Goal: Information Seeking & Learning: Learn about a topic

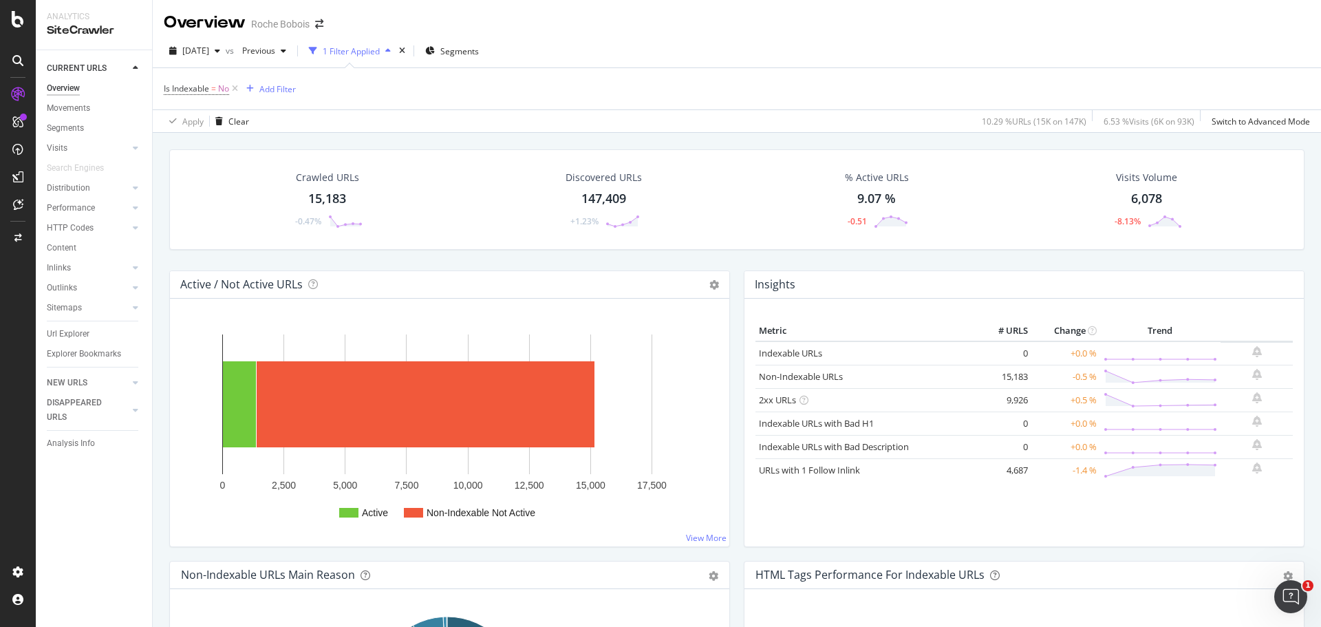
scroll to position [1021, 0]
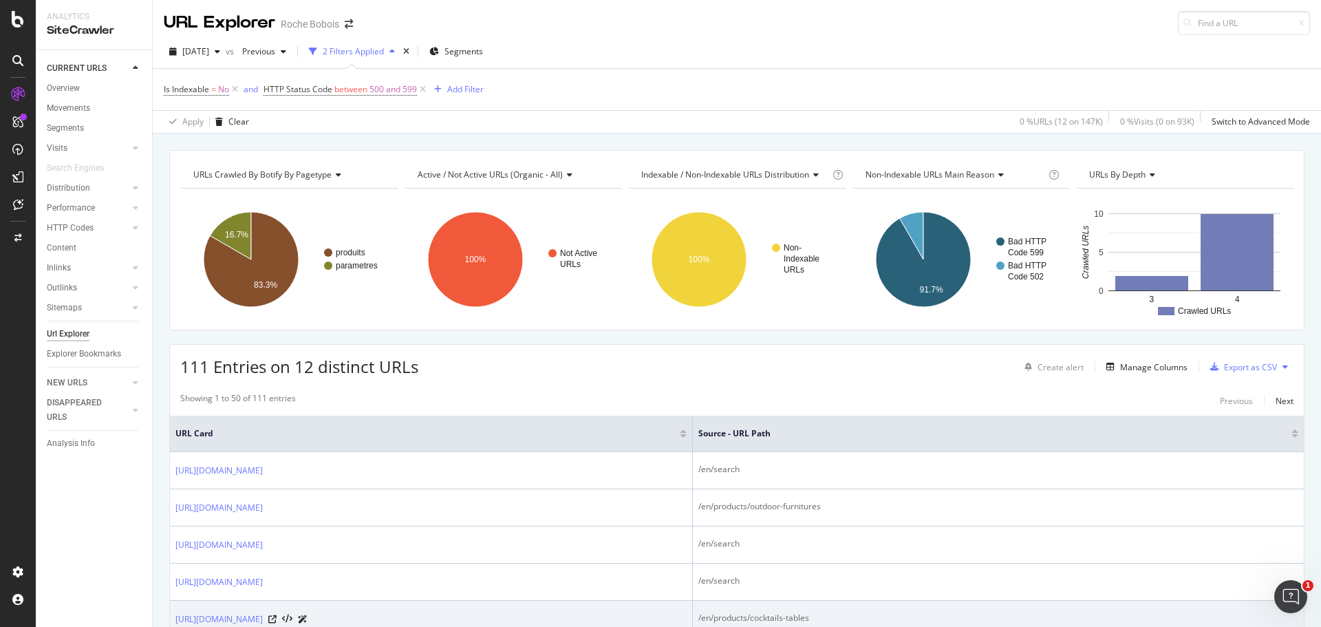
scroll to position [275, 0]
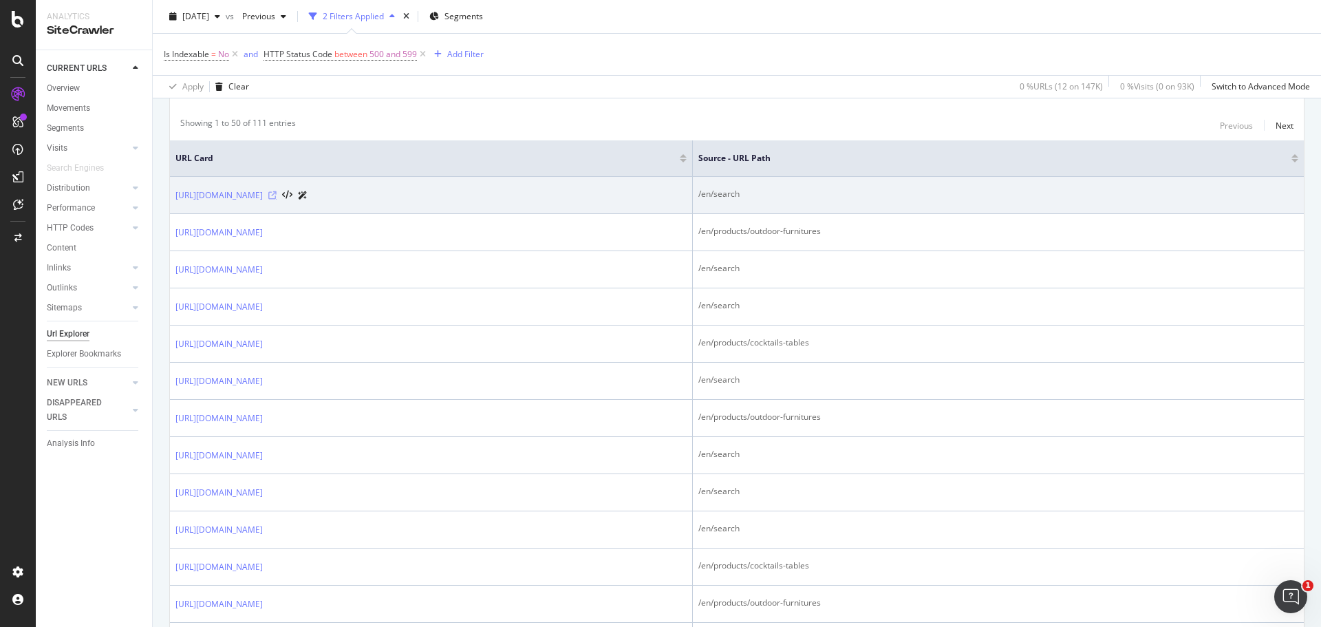
click at [277, 195] on icon at bounding box center [272, 195] width 8 height 8
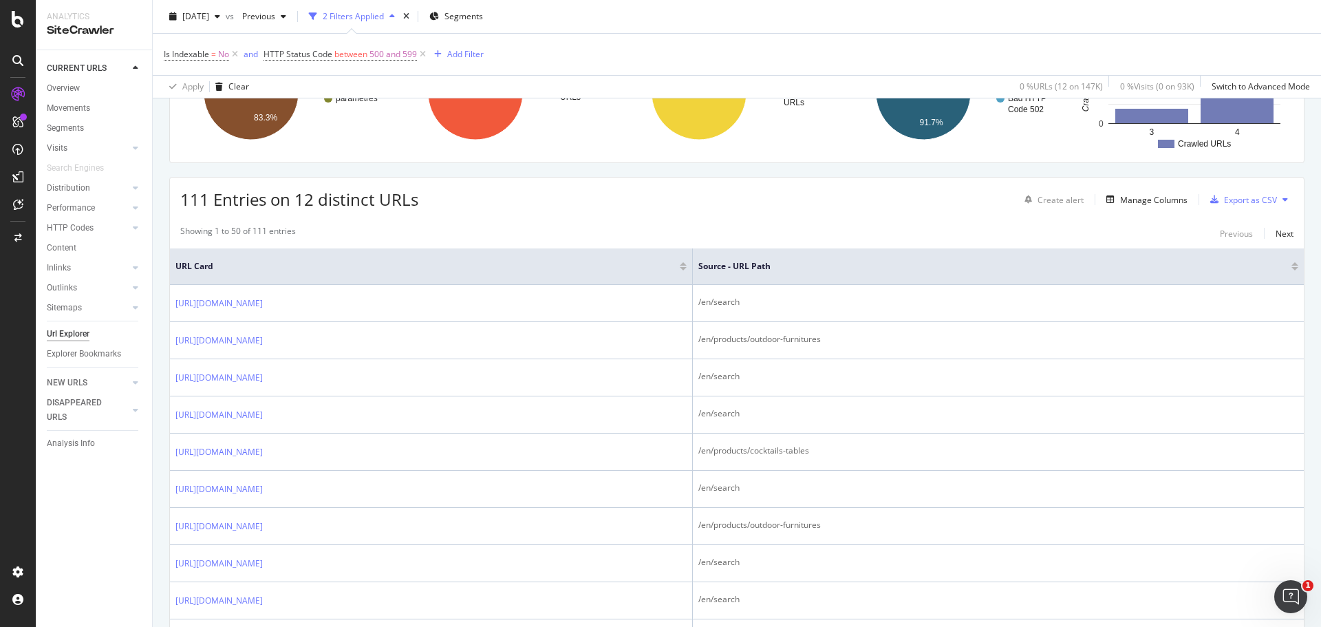
scroll to position [138, 0]
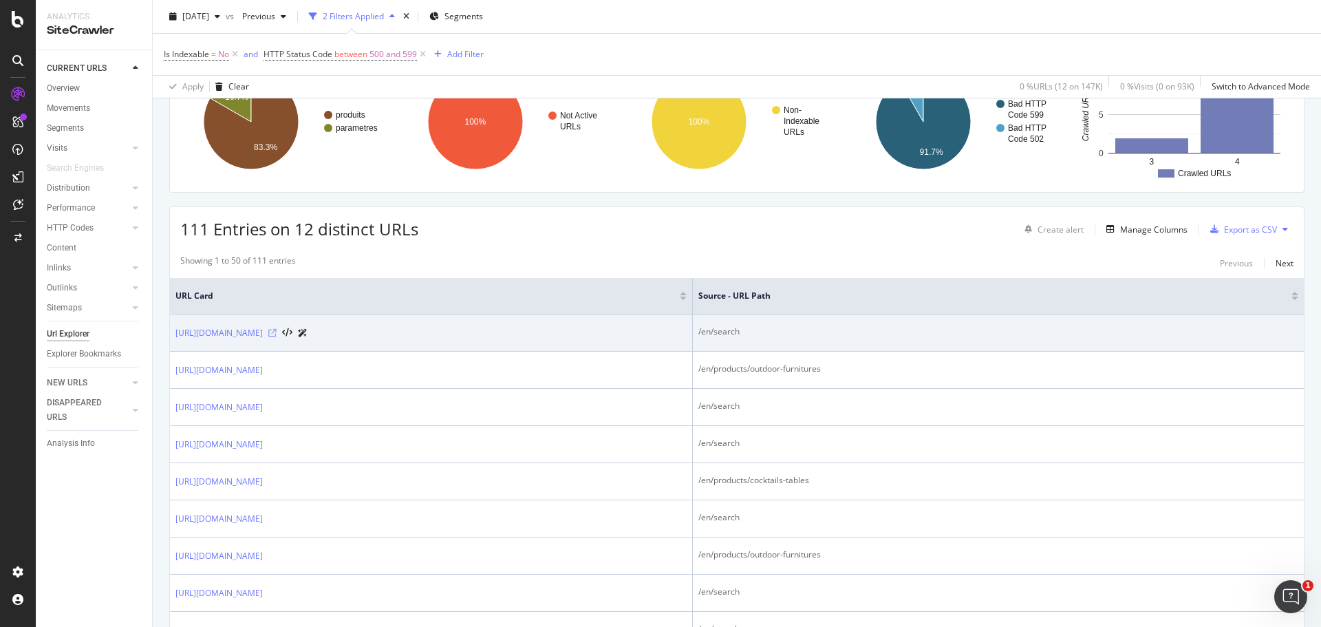
click at [277, 332] on icon at bounding box center [272, 333] width 8 height 8
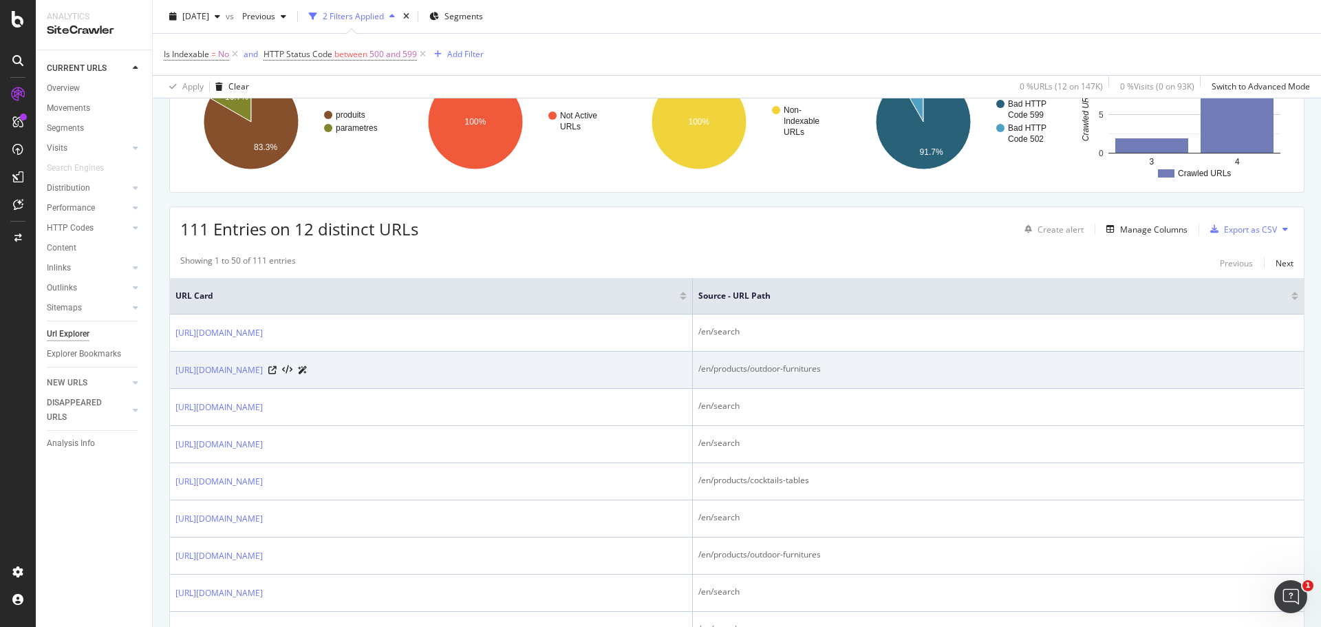
click at [785, 374] on div "/en/products/outdoor-furnitures" at bounding box center [998, 369] width 600 height 12
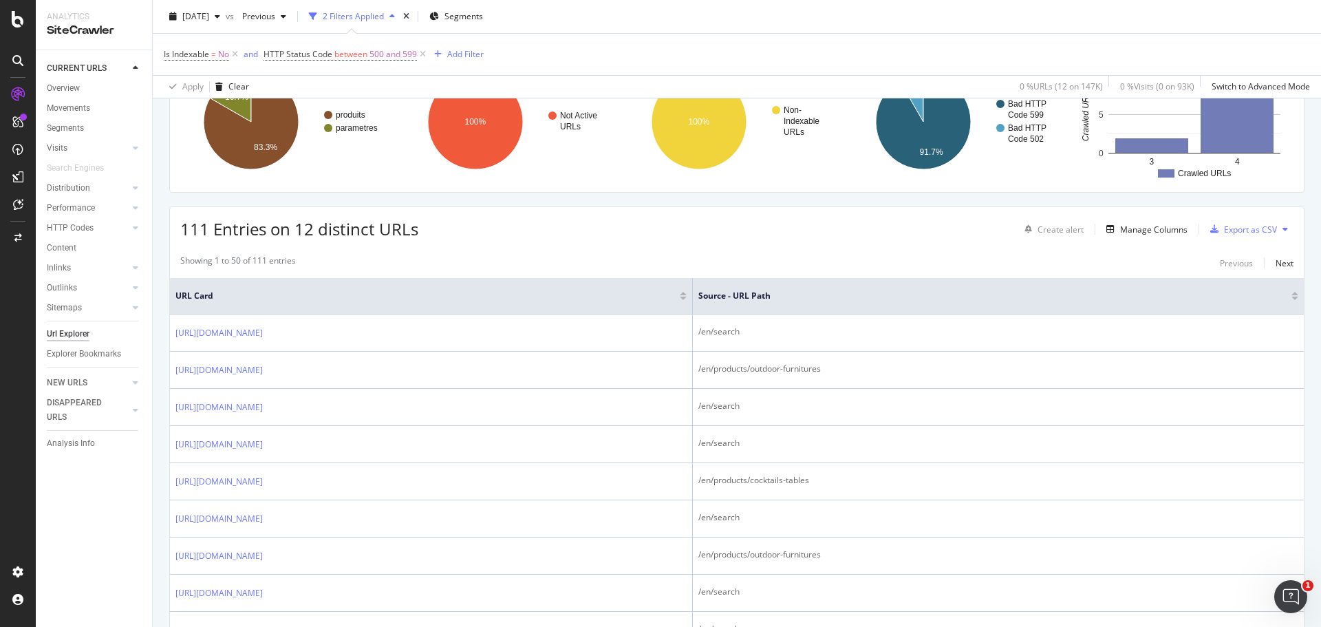
click at [511, 261] on div "Showing 1 to 50 of 111 entries Previous Next" at bounding box center [737, 263] width 1134 height 17
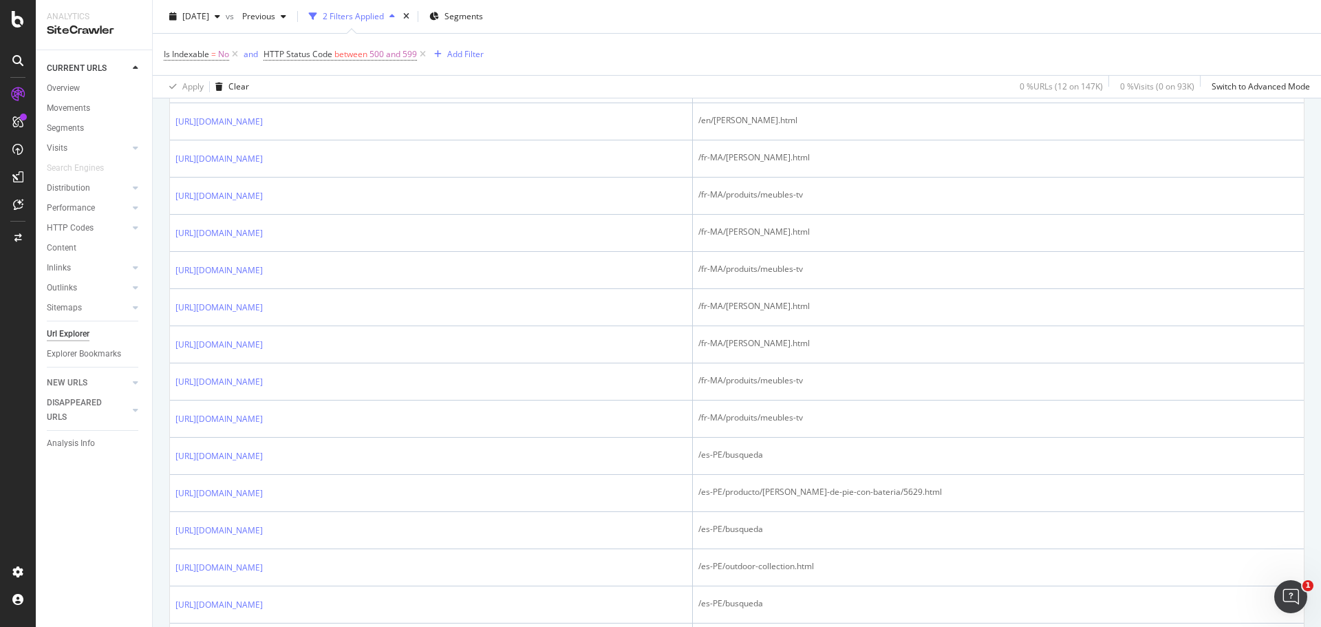
scroll to position [1169, 0]
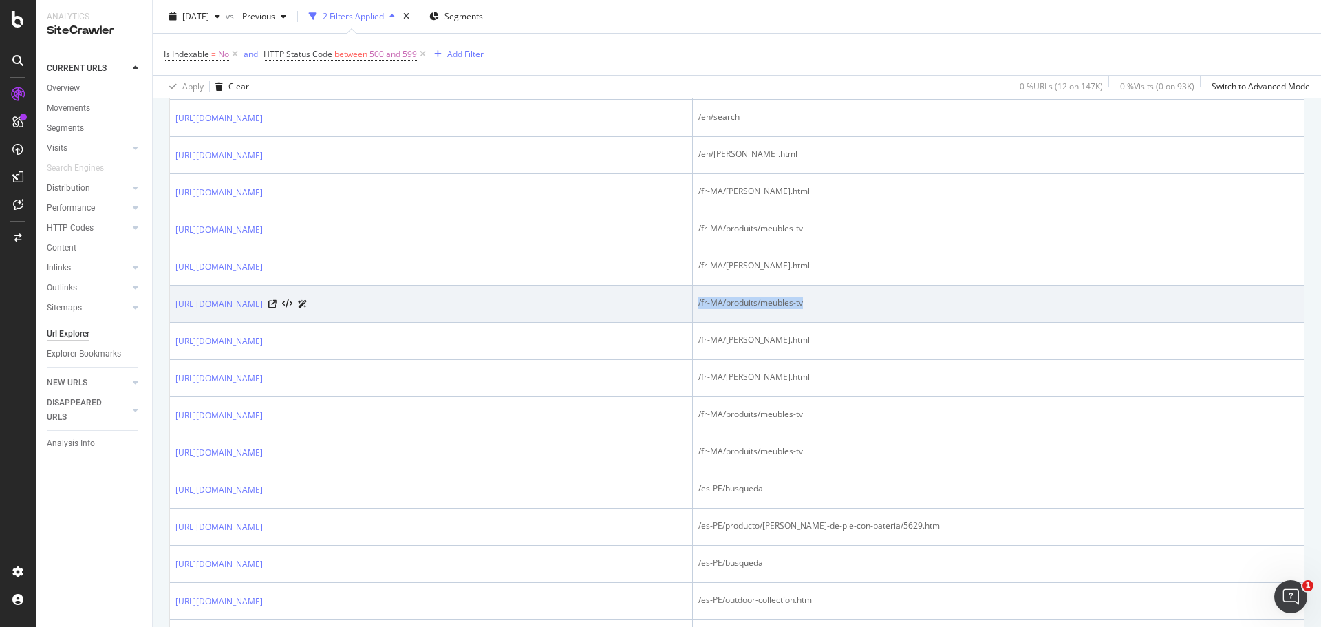
drag, startPoint x: 883, startPoint y: 301, endPoint x: 770, endPoint y: 303, distance: 112.8
click at [770, 303] on div "/fr-MA/produits/meubles-tv" at bounding box center [998, 302] width 600 height 12
copy div "/fr-MA/produits/meubles-tv"
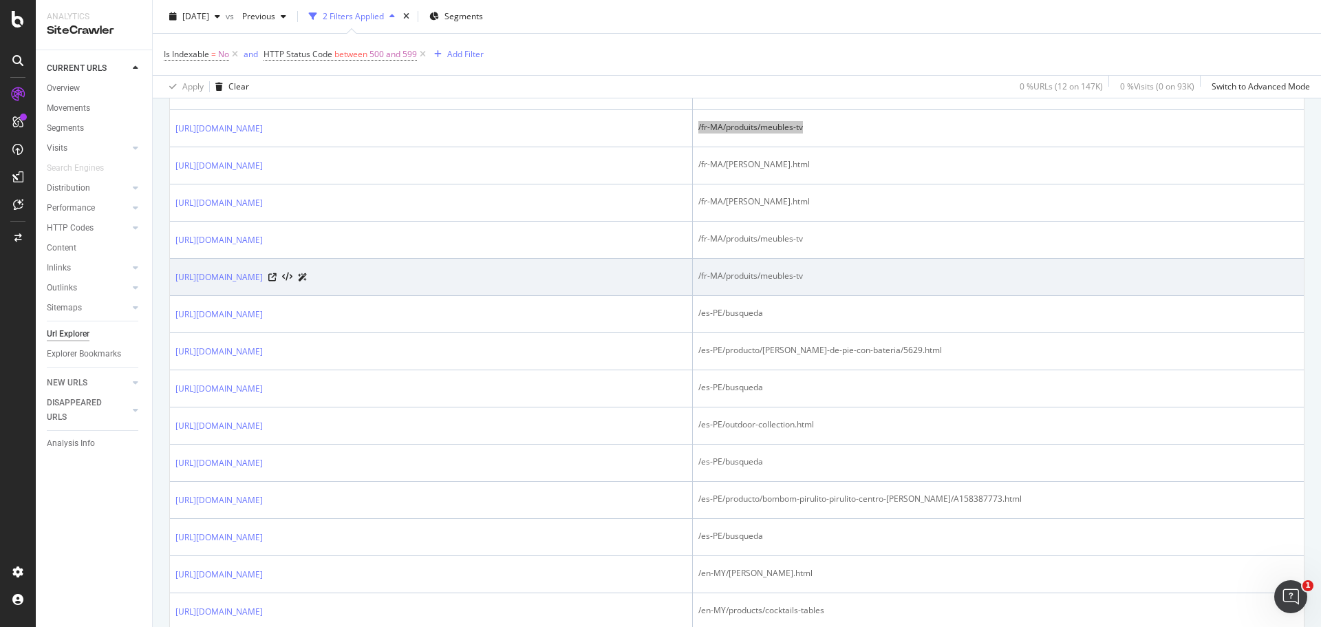
scroll to position [1307, 0]
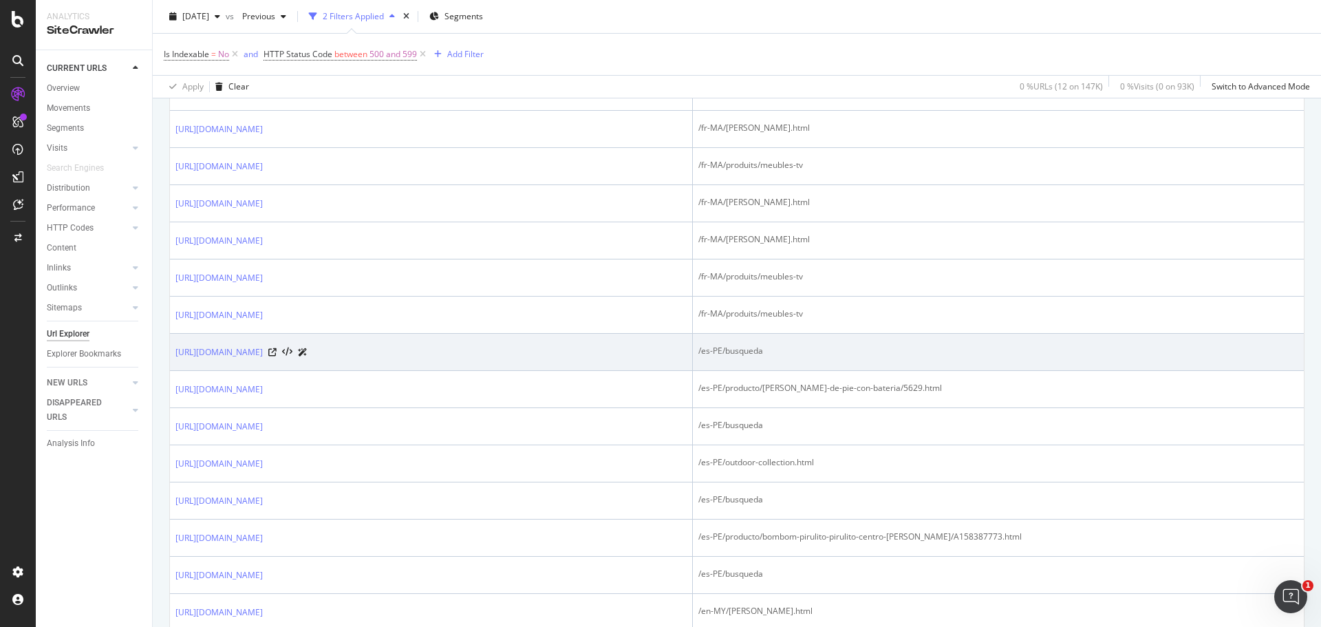
click at [307, 355] on div "https://www.roche-bobois.com/es-PE/busqueda?cgid=collection-outdoor" at bounding box center [241, 352] width 132 height 14
click at [277, 355] on icon at bounding box center [272, 352] width 8 height 8
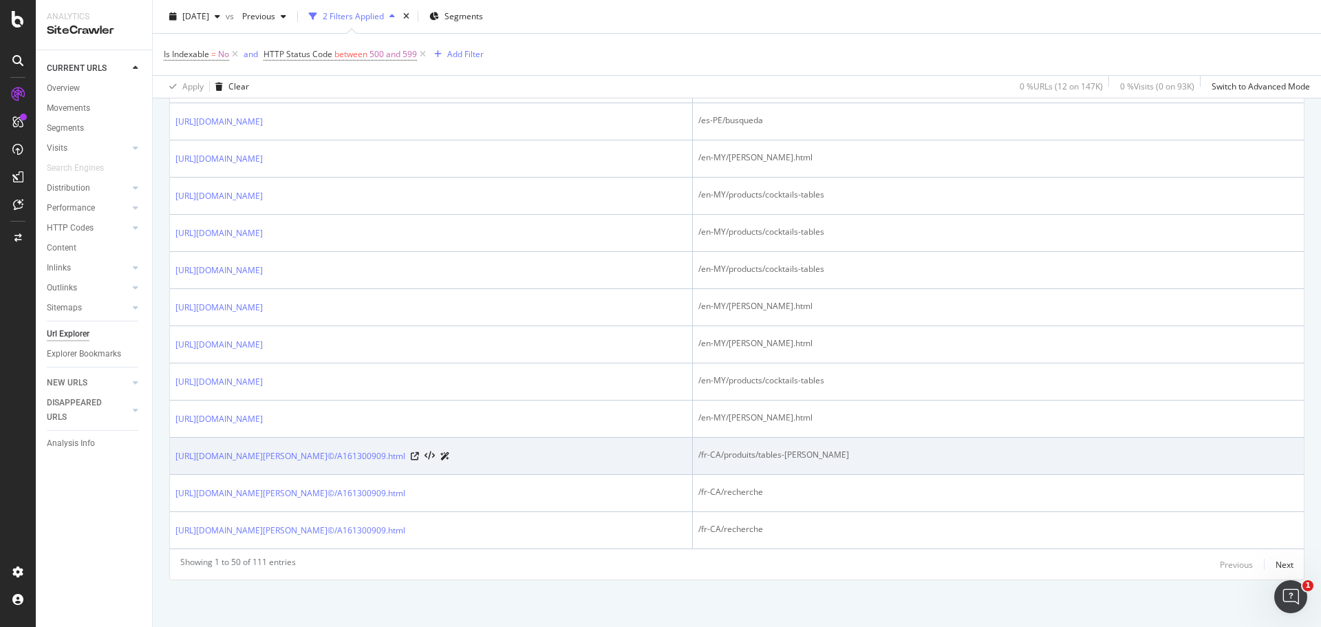
scroll to position [1762, 0]
click at [419, 452] on icon at bounding box center [415, 455] width 8 height 8
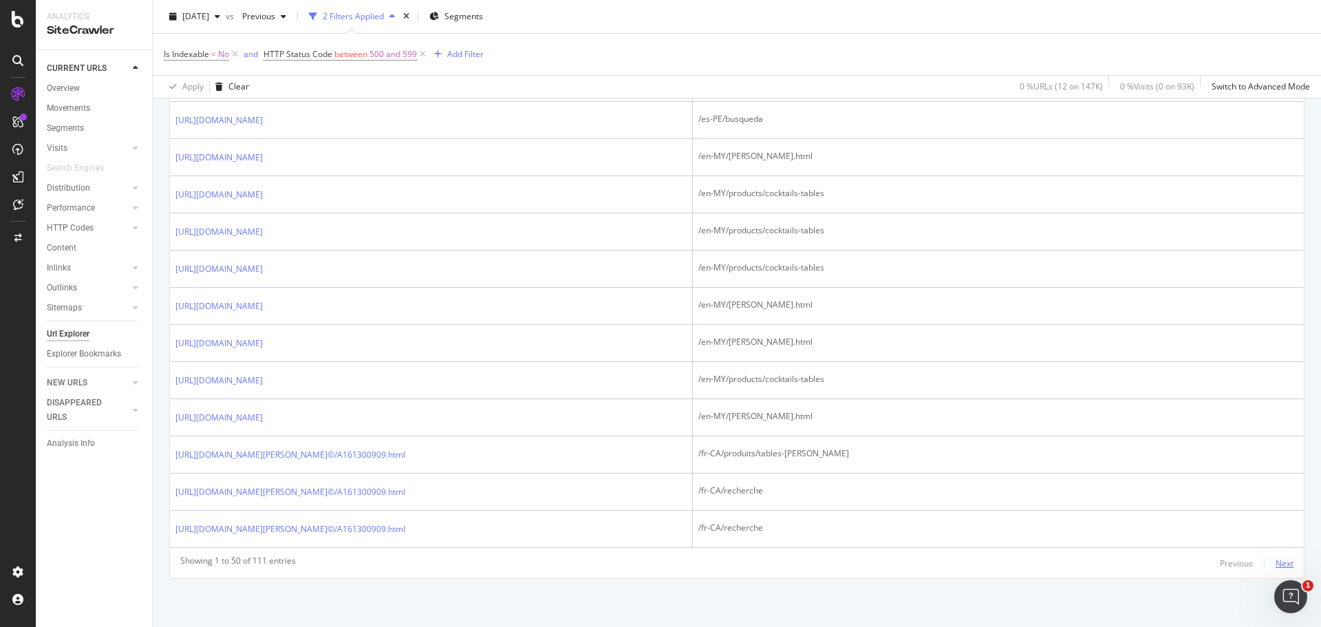
click at [1277, 561] on div "Next" at bounding box center [1284, 563] width 18 height 12
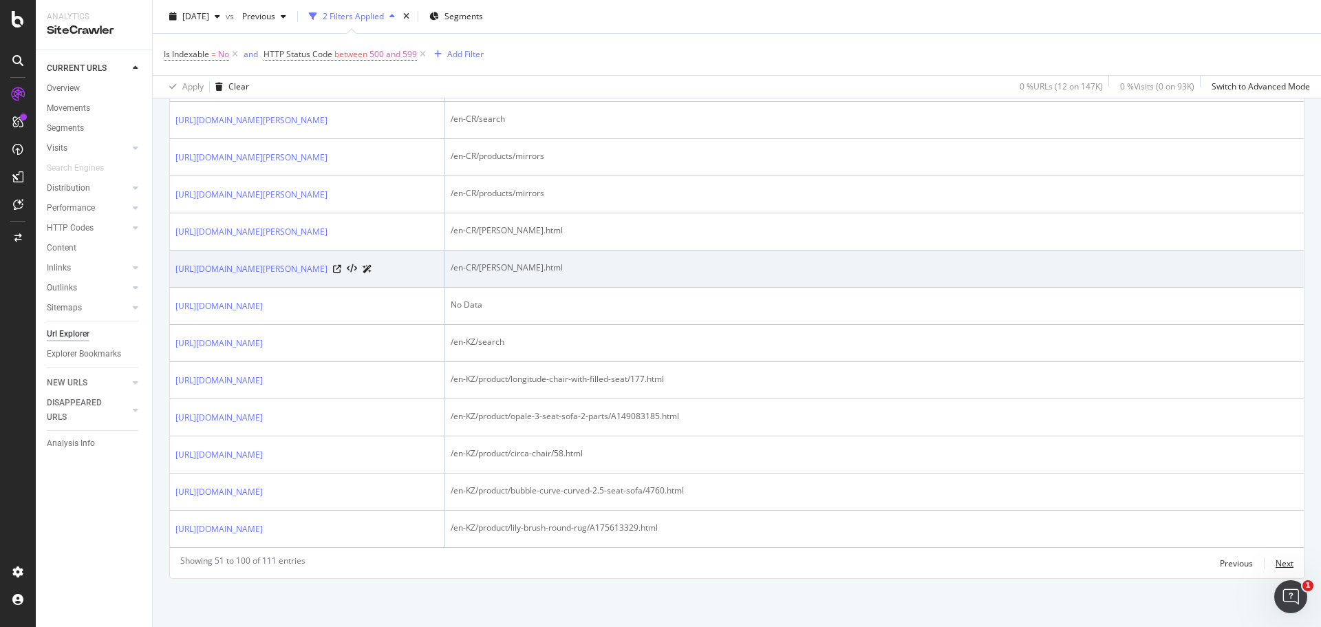
scroll to position [2545, 0]
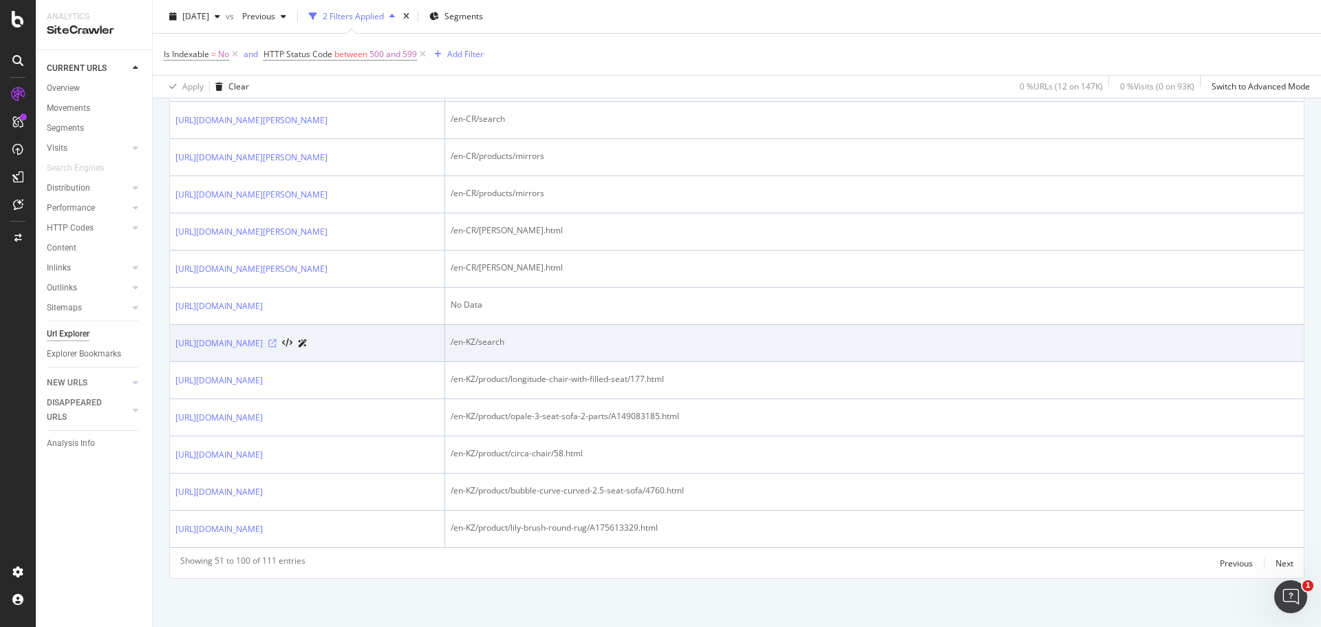
click at [277, 339] on icon at bounding box center [272, 343] width 8 height 8
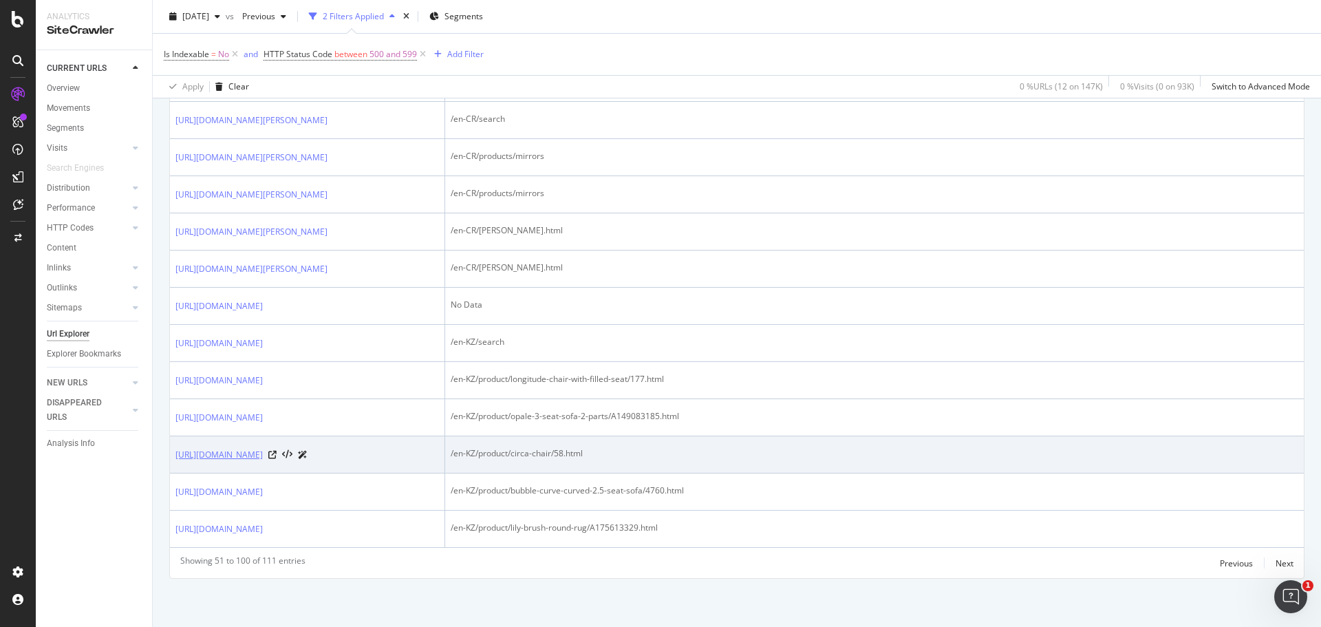
scroll to position [2594, 0]
click at [277, 451] on icon at bounding box center [272, 455] width 8 height 8
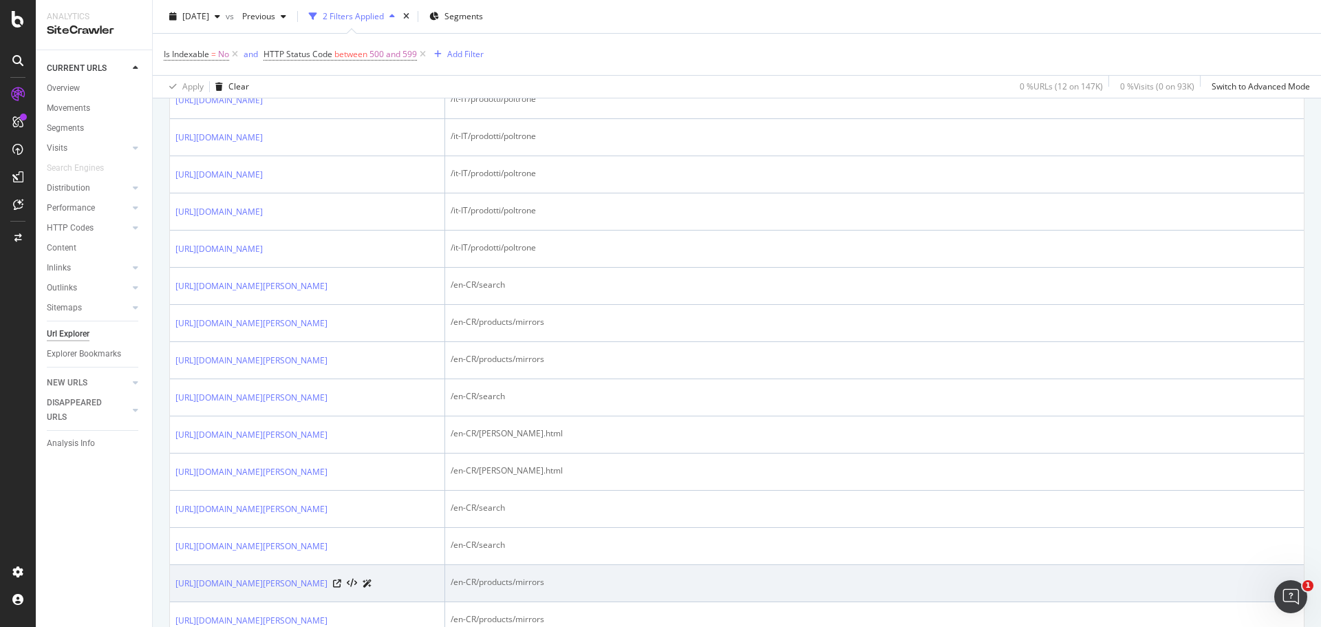
scroll to position [1493, 0]
